Goal: Task Accomplishment & Management: Manage account settings

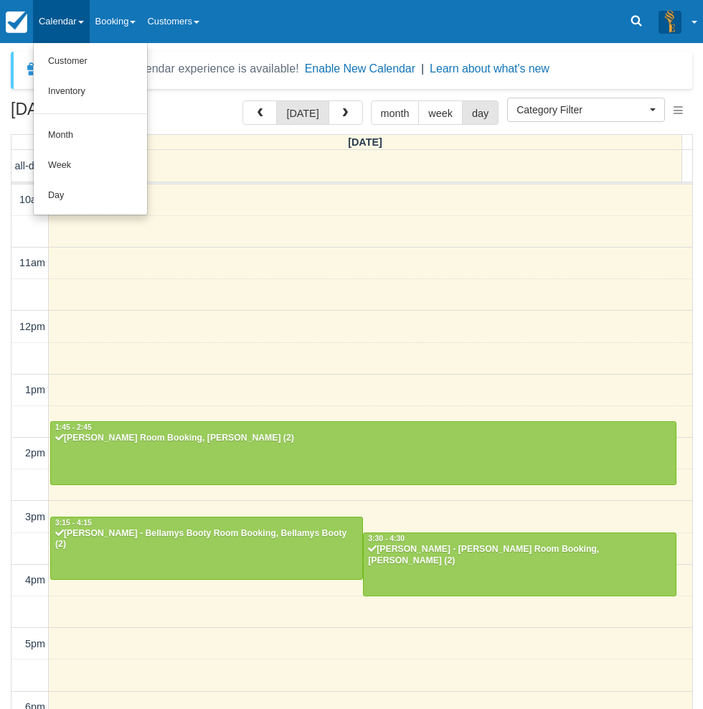
select select
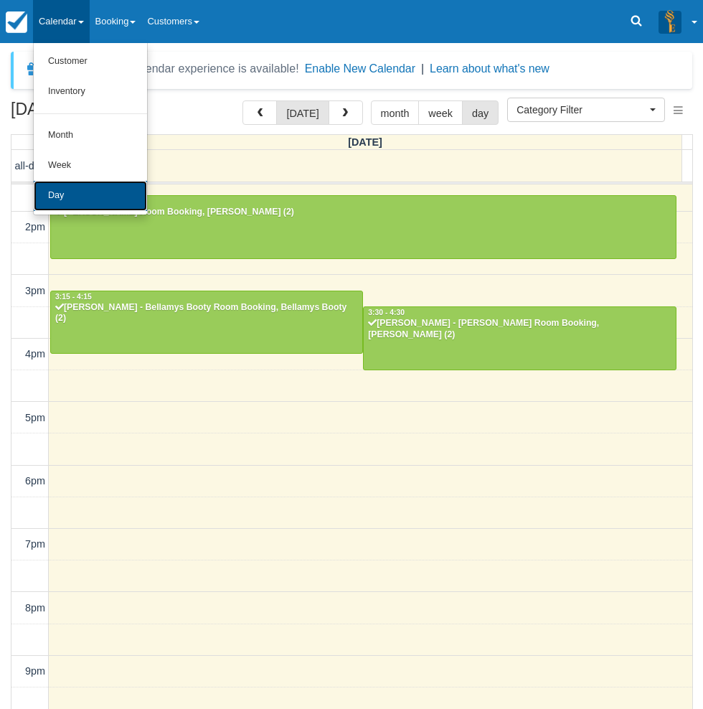
click at [74, 194] on link "Day" at bounding box center [90, 196] width 113 height 30
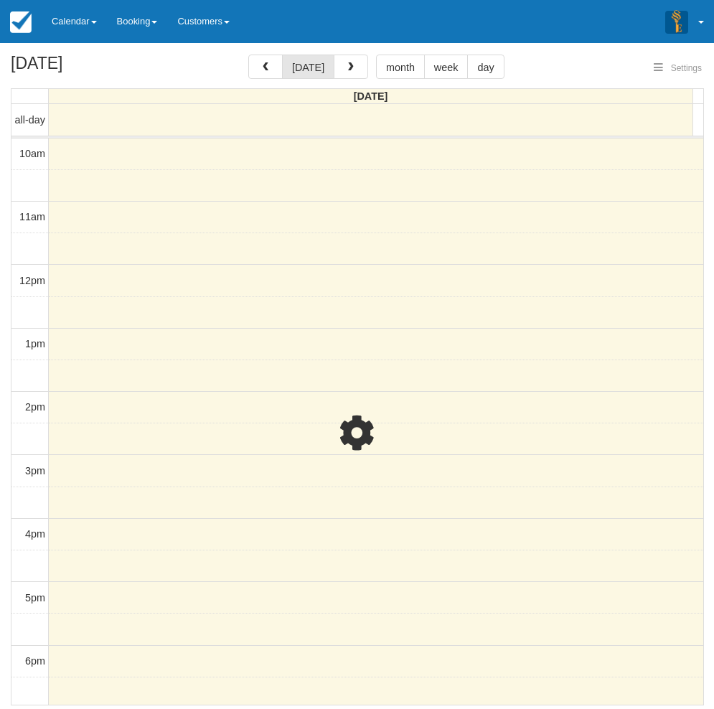
select select
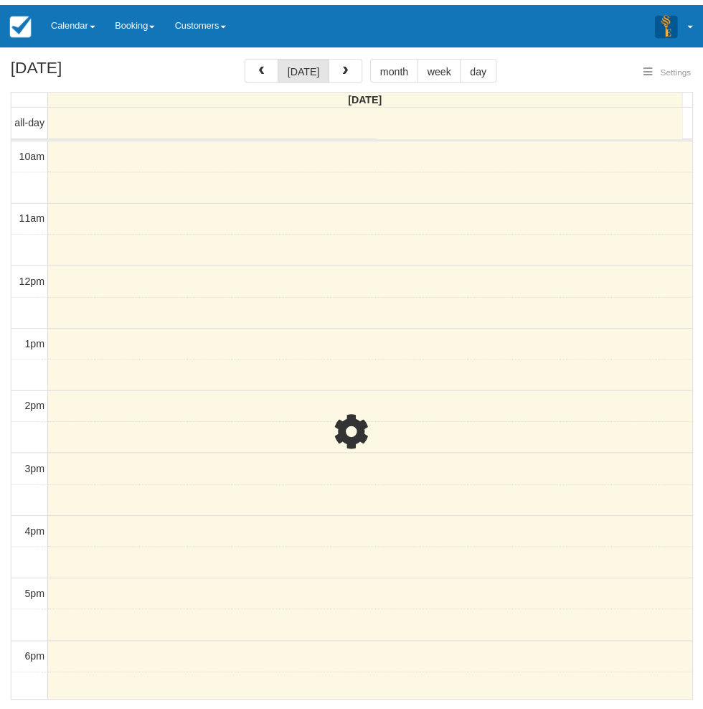
scroll to position [226, 0]
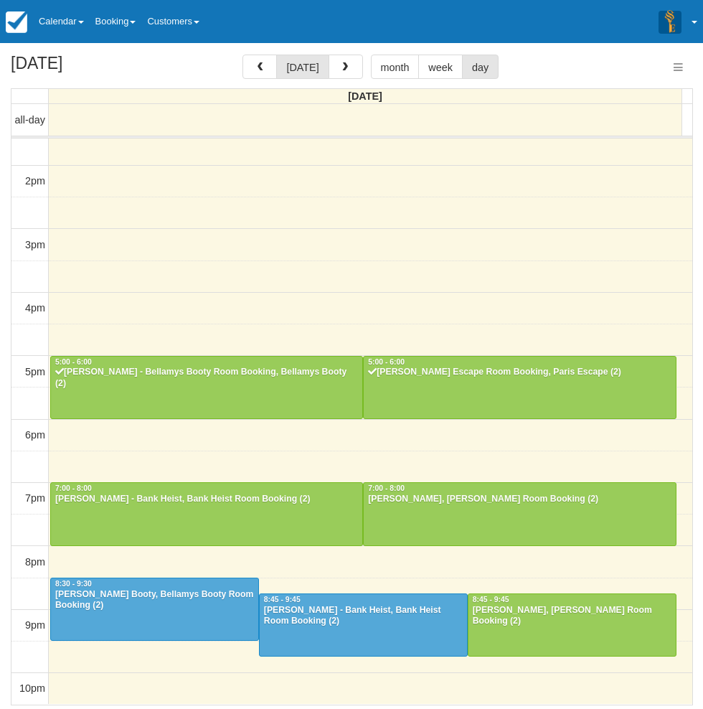
select select
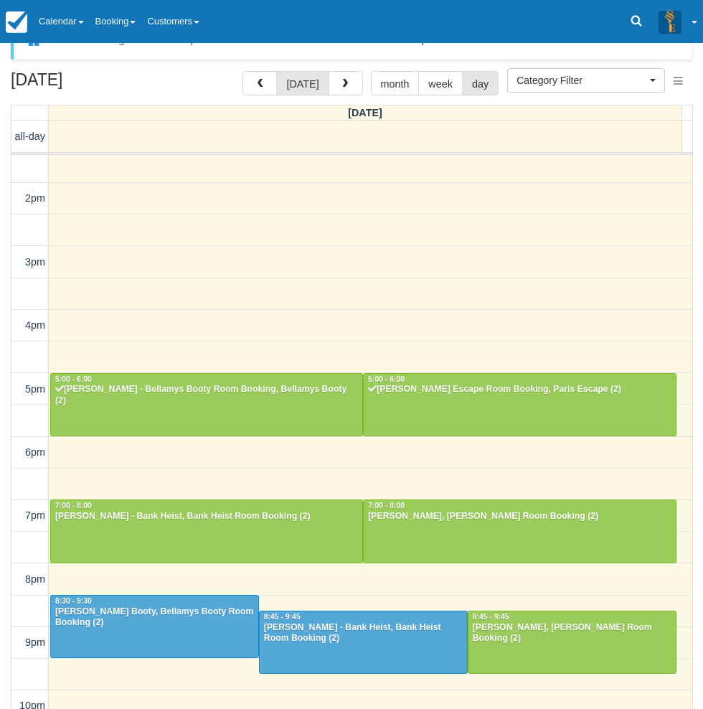
scroll to position [46, 0]
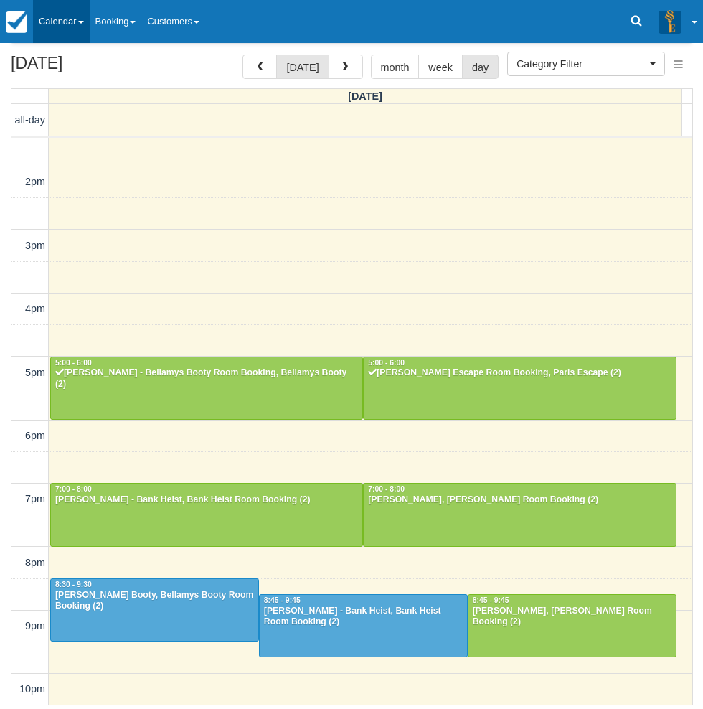
click at [82, 14] on link "Calendar" at bounding box center [61, 21] width 57 height 43
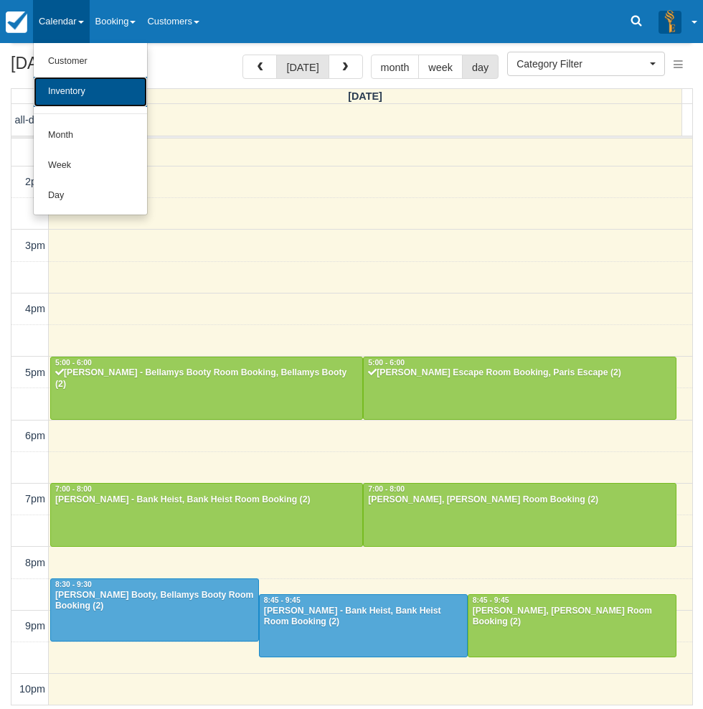
click at [84, 85] on link "Inventory" at bounding box center [90, 92] width 113 height 30
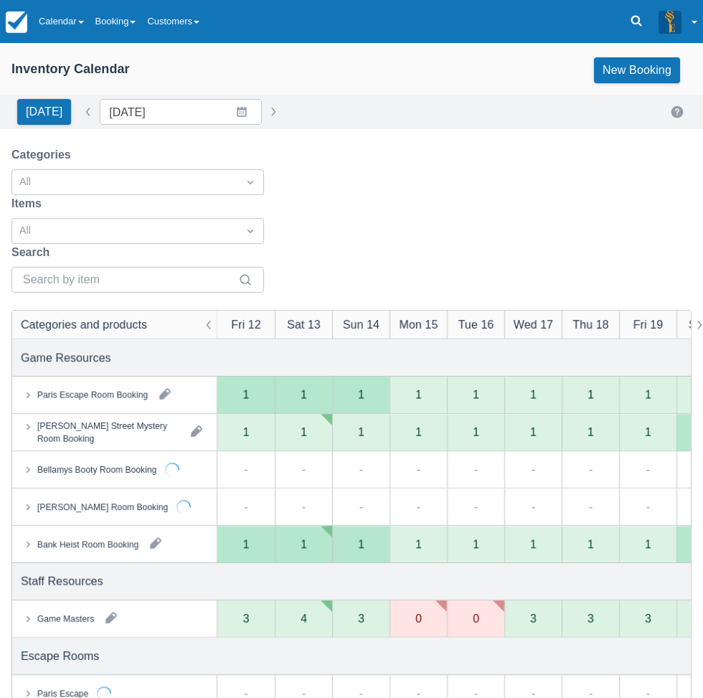
click at [65, 27] on link "Calendar" at bounding box center [61, 21] width 57 height 43
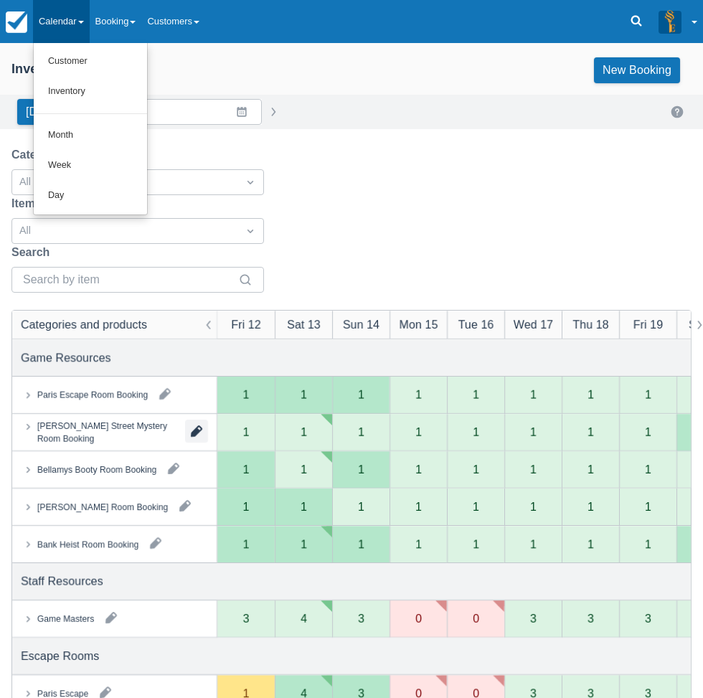
click at [197, 432] on button "button" at bounding box center [196, 431] width 23 height 23
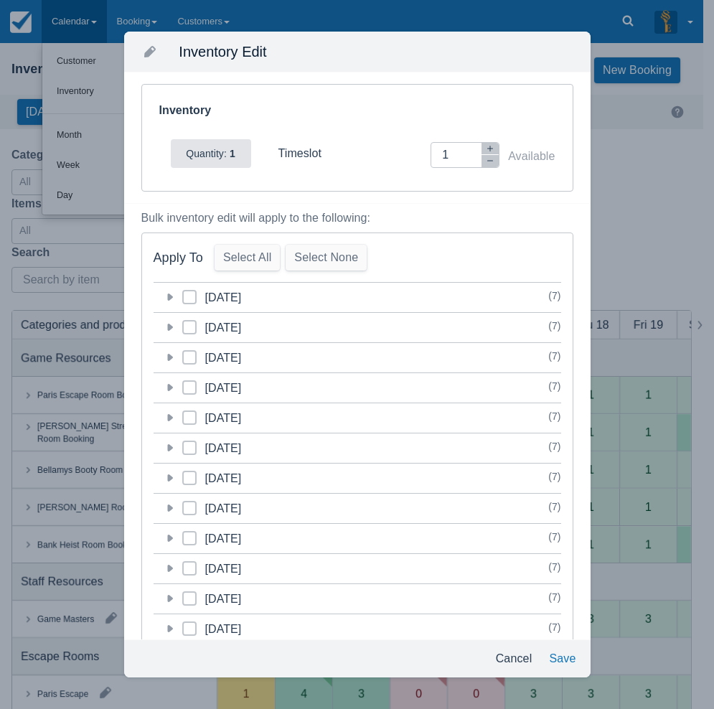
click at [169, 293] on icon at bounding box center [169, 297] width 14 height 14
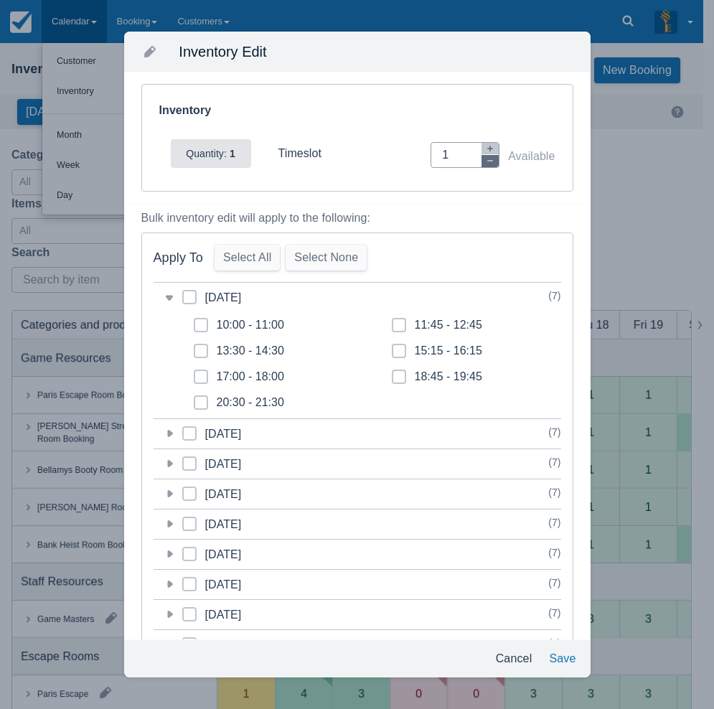
click at [486, 161] on icon "button" at bounding box center [490, 160] width 9 height 9
type input "0"
click at [396, 375] on icon at bounding box center [399, 377] width 6 height 6
click at [392, 373] on input "18:45 - 19:45" at bounding box center [392, 372] width 1 height 1
checkbox input "true"
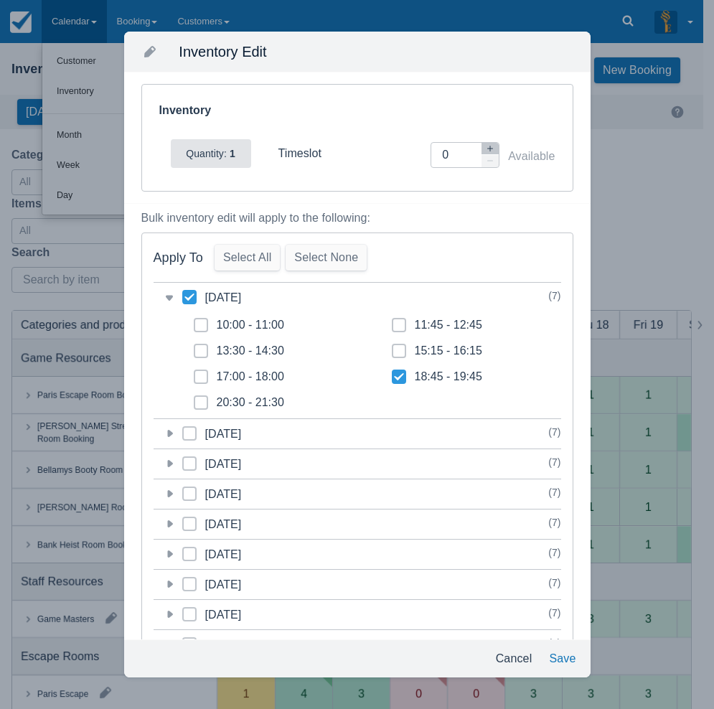
checkbox input "true"
click at [564, 660] on button "Save" at bounding box center [562, 658] width 38 height 26
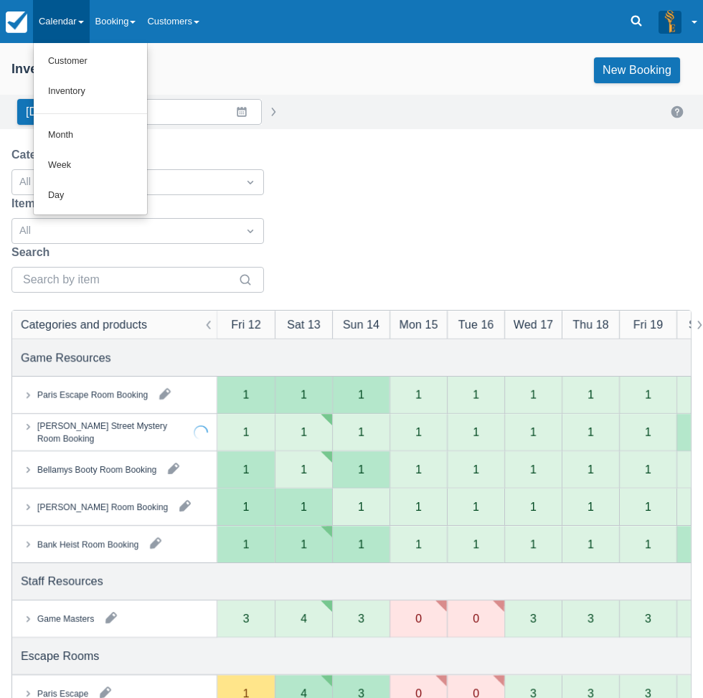
click at [29, 469] on icon at bounding box center [29, 469] width 4 height 6
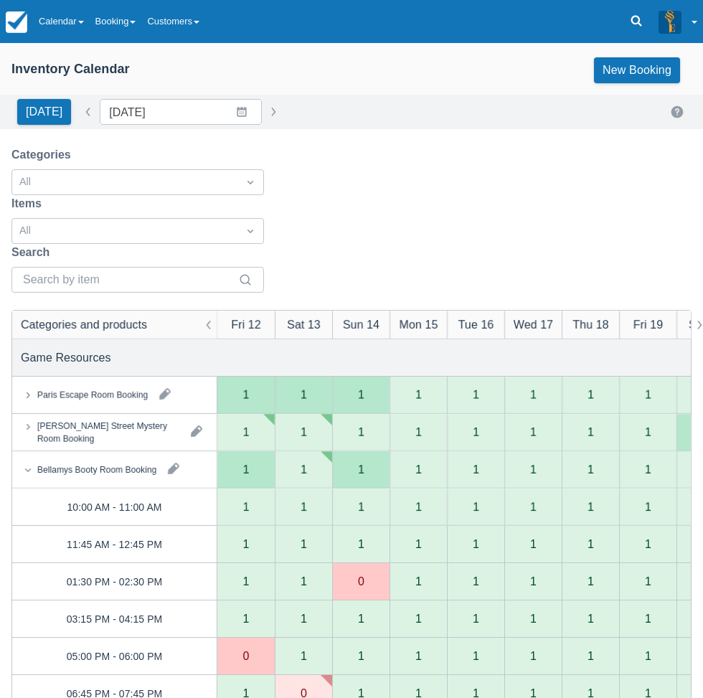
click at [28, 471] on icon at bounding box center [28, 470] width 6 height 4
click at [171, 470] on button "button" at bounding box center [173, 468] width 23 height 23
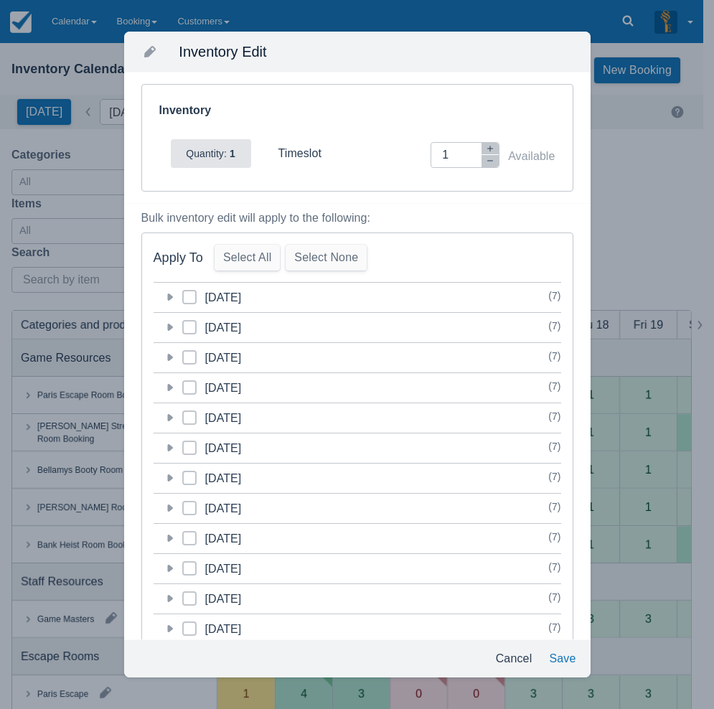
click at [169, 295] on icon at bounding box center [170, 296] width 6 height 7
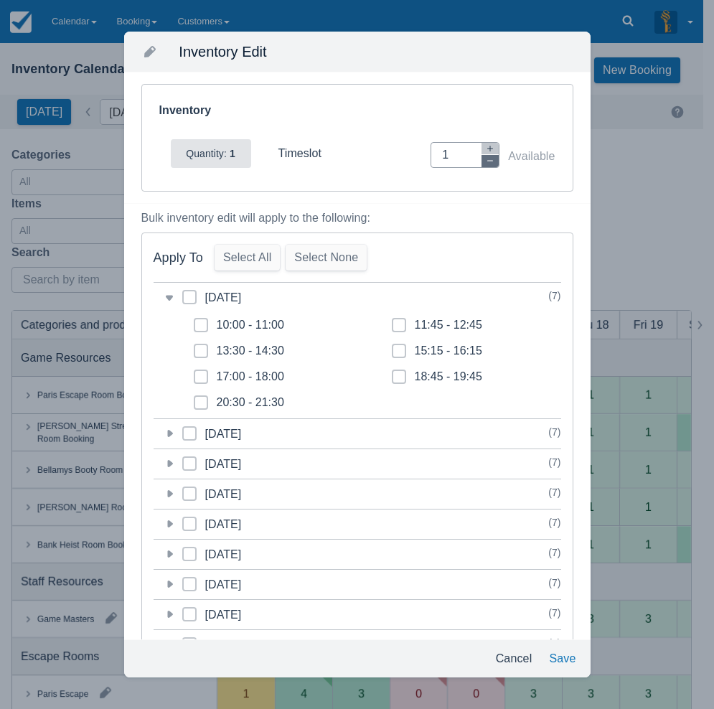
click at [486, 163] on icon "button" at bounding box center [490, 160] width 9 height 9
type input "0"
click at [396, 375] on icon at bounding box center [399, 377] width 6 height 6
click at [392, 373] on input "18:45 - 19:45" at bounding box center [392, 372] width 1 height 1
checkbox input "true"
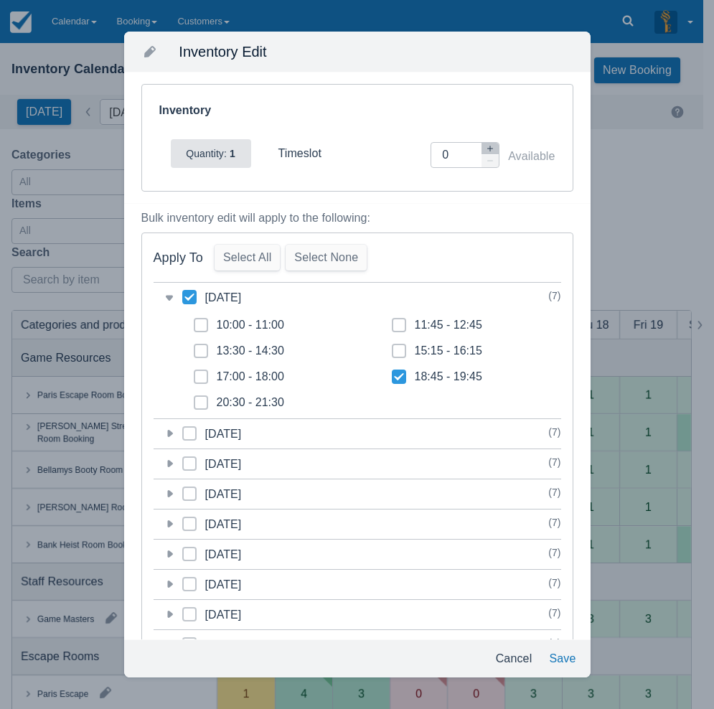
checkbox input "true"
click at [567, 658] on button "Save" at bounding box center [562, 658] width 38 height 26
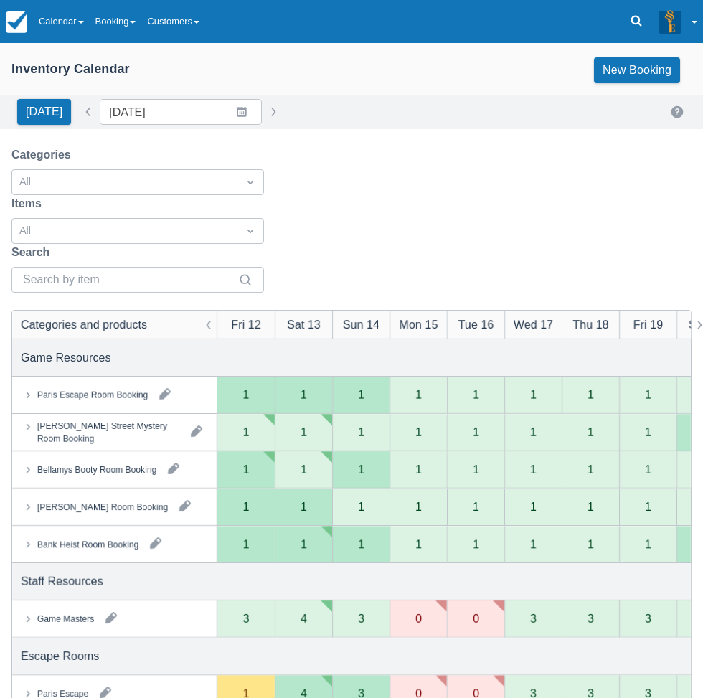
click at [364, 181] on div "Categories All Items All Search" at bounding box center [351, 219] width 680 height 146
click at [60, 11] on link "Calendar" at bounding box center [61, 21] width 57 height 43
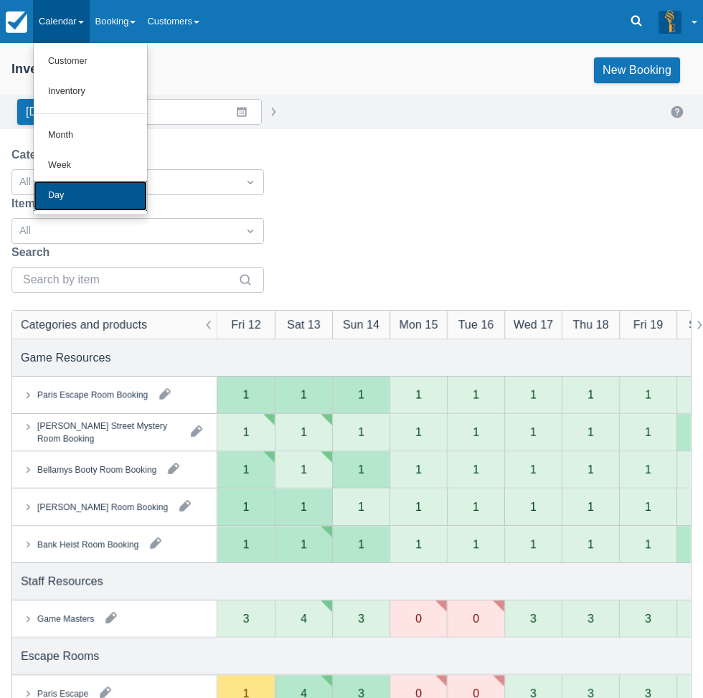
click at [70, 191] on link "Day" at bounding box center [90, 196] width 113 height 30
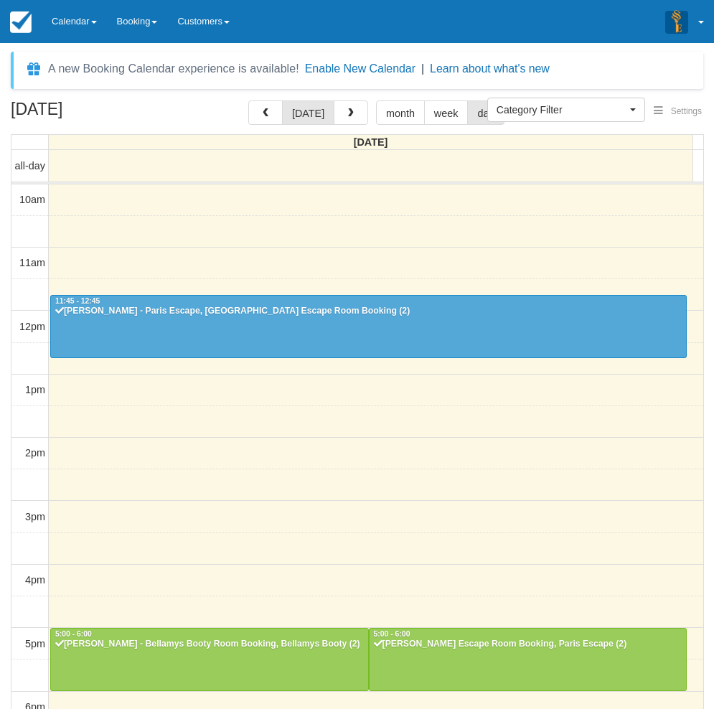
select select
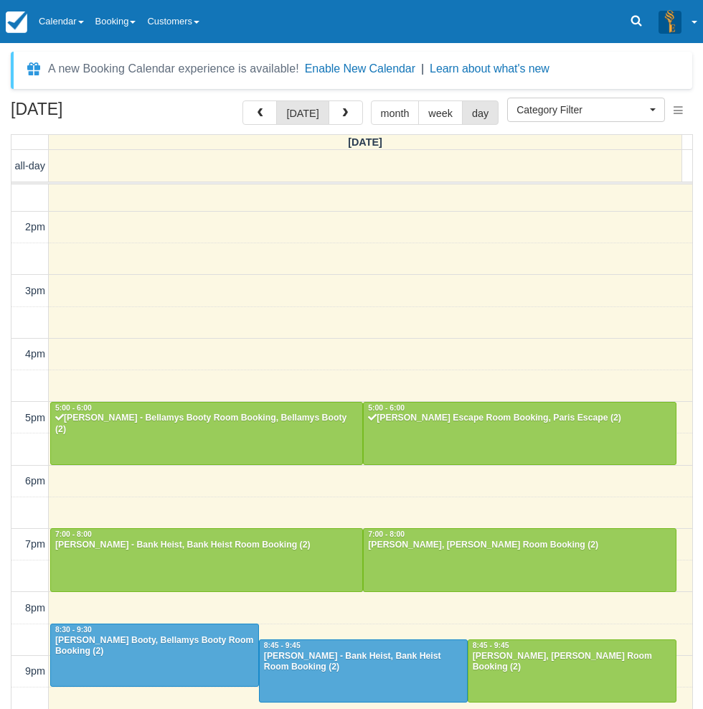
scroll to position [225, 0]
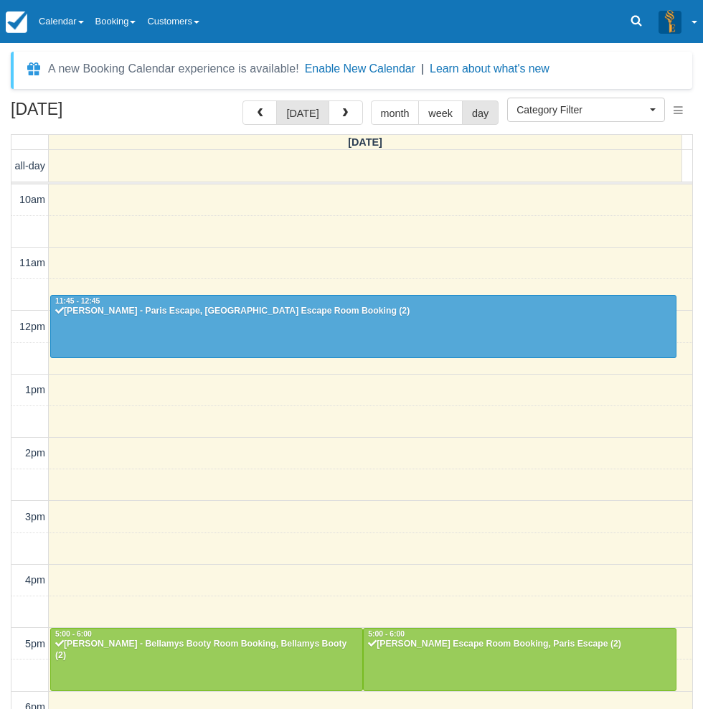
select select
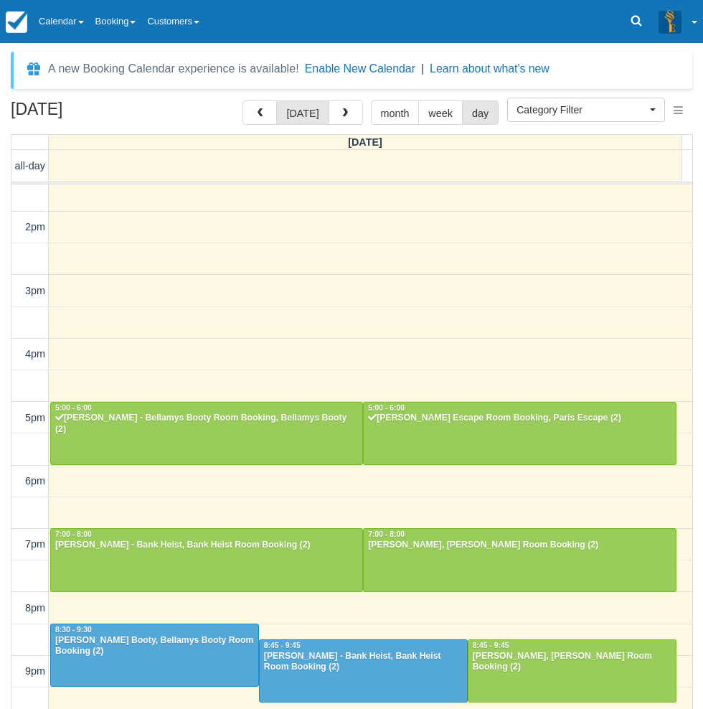
scroll to position [225, 0]
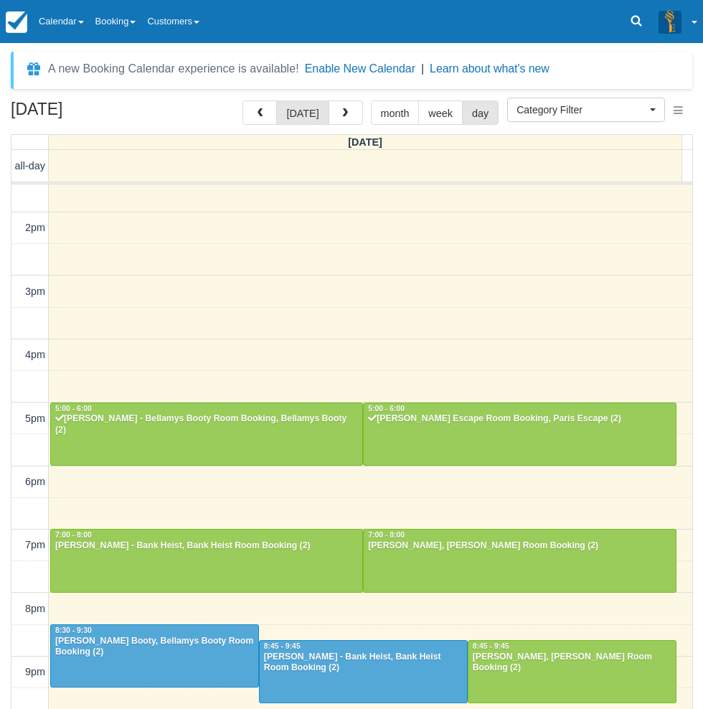
click at [1, 618] on div "[DATE] [DATE] month week day [DATE] all-day 10am 11am 12pm 1pm 2pm 3pm 4pm 5pm …" at bounding box center [351, 425] width 703 height 651
click at [81, 31] on link "Calendar" at bounding box center [61, 21] width 57 height 43
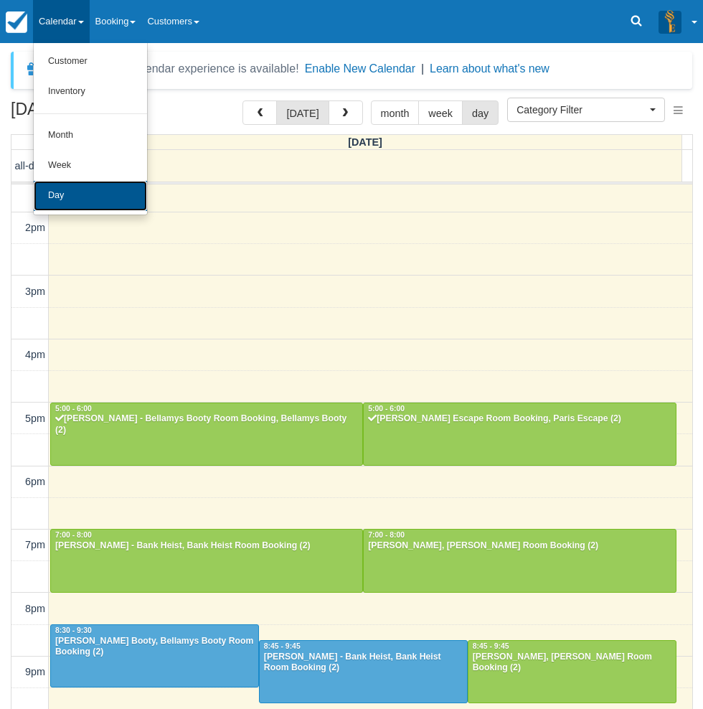
click at [93, 194] on link "Day" at bounding box center [90, 196] width 113 height 30
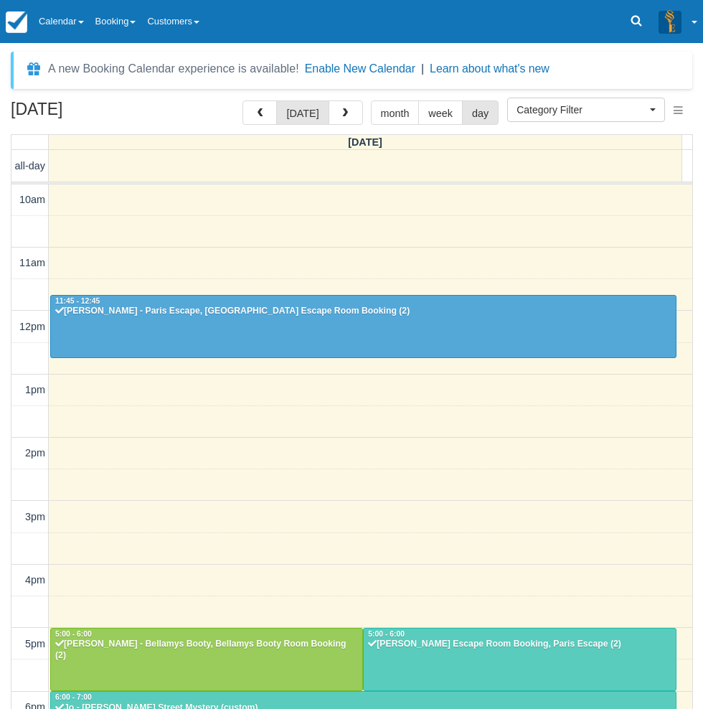
select select
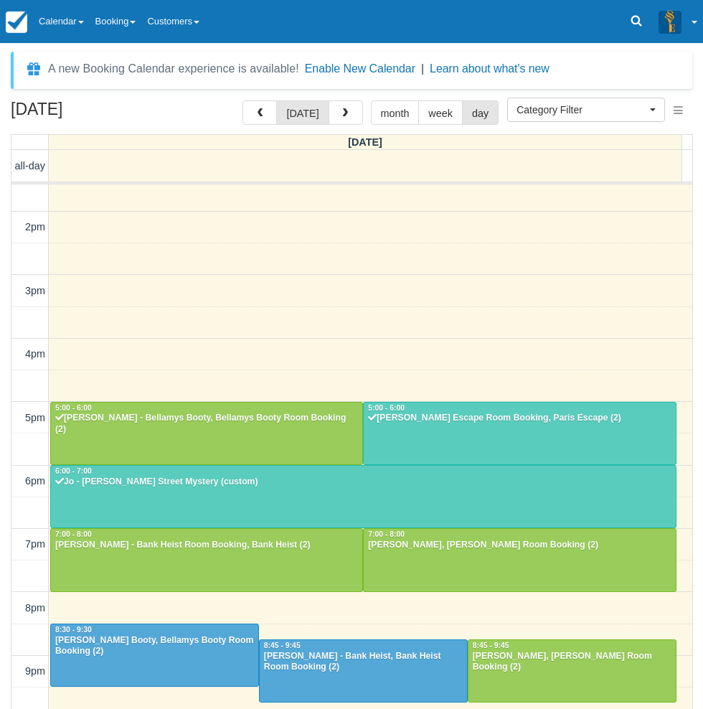
click at [64, 29] on link "Calendar" at bounding box center [61, 21] width 57 height 43
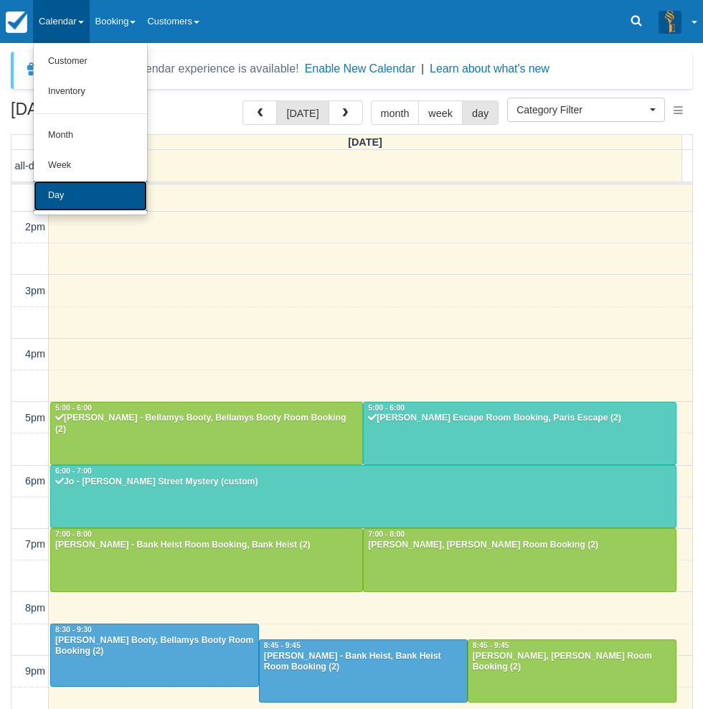
click at [79, 197] on link "Day" at bounding box center [90, 196] width 113 height 30
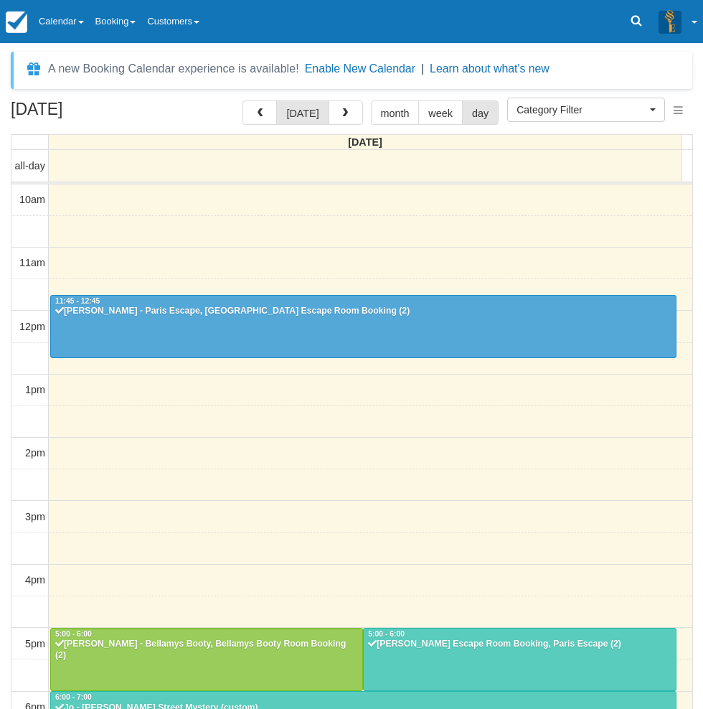
select select
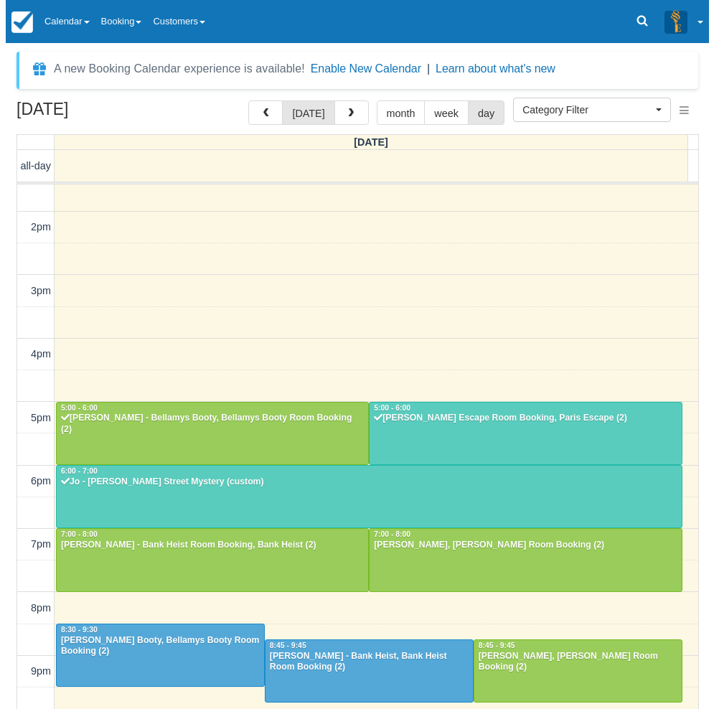
scroll to position [225, 0]
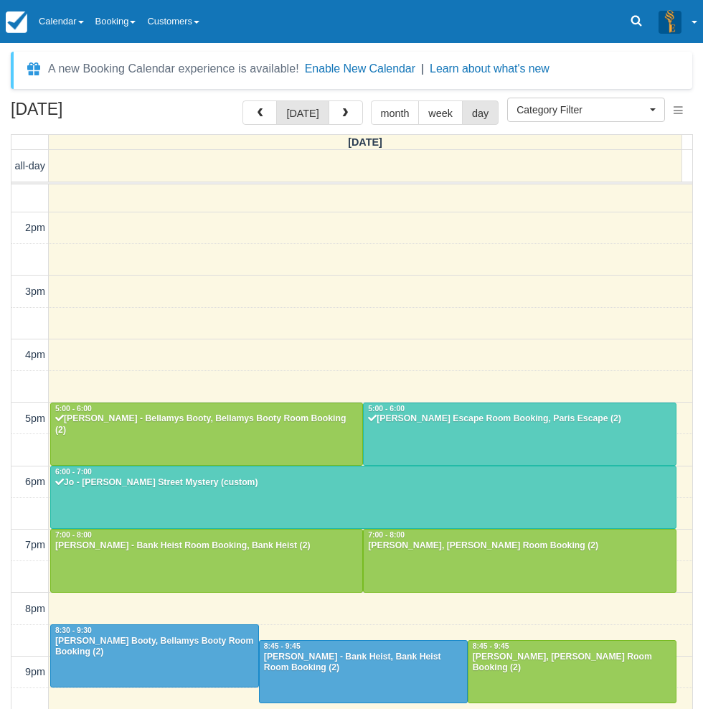
click at [2, 556] on div "[DATE] [DATE] month week day [DATE] all-day 10am 11am 12pm 1pm 2pm 3pm 4pm 5pm …" at bounding box center [351, 425] width 703 height 651
click at [341, 111] on span "button" at bounding box center [345, 113] width 10 height 10
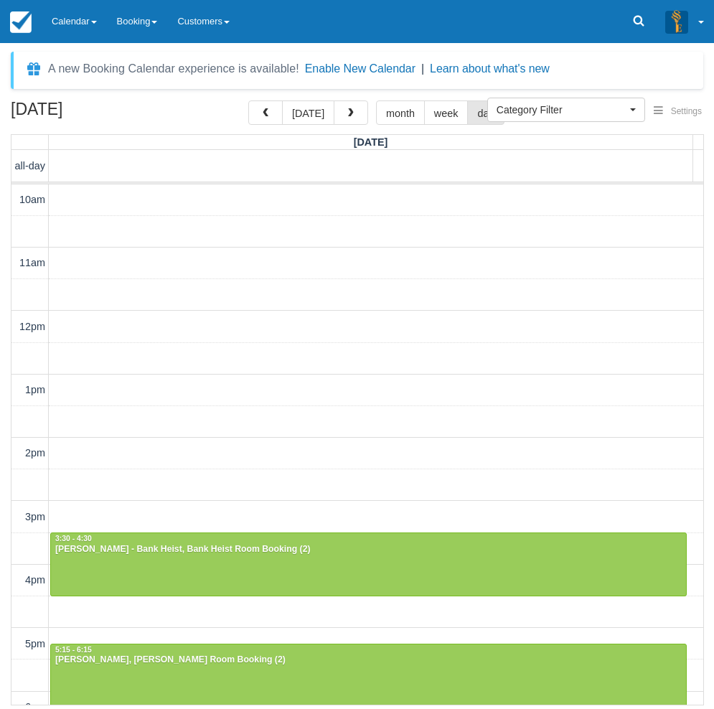
click at [76, 25] on link "Calendar" at bounding box center [74, 21] width 65 height 43
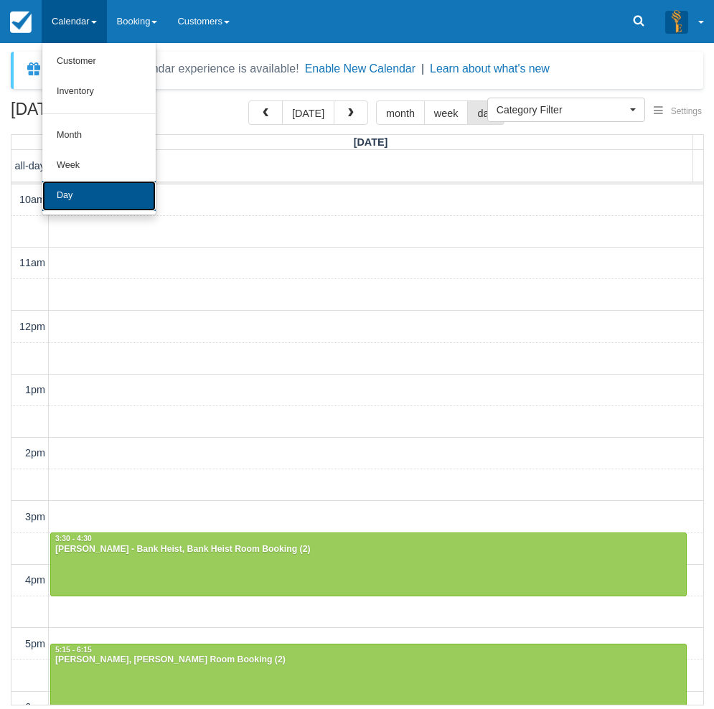
click at [64, 186] on link "Day" at bounding box center [98, 196] width 113 height 30
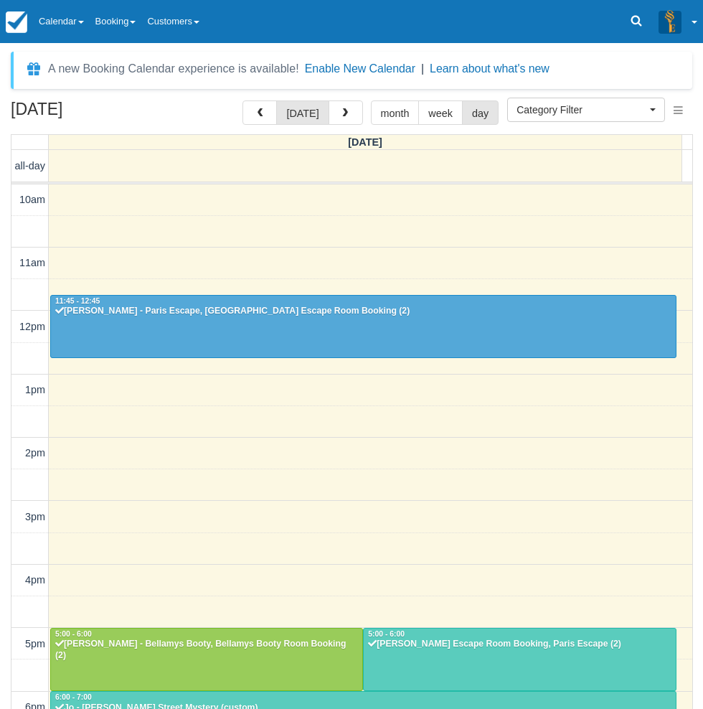
select select
